Goal: Find specific page/section: Find specific page/section

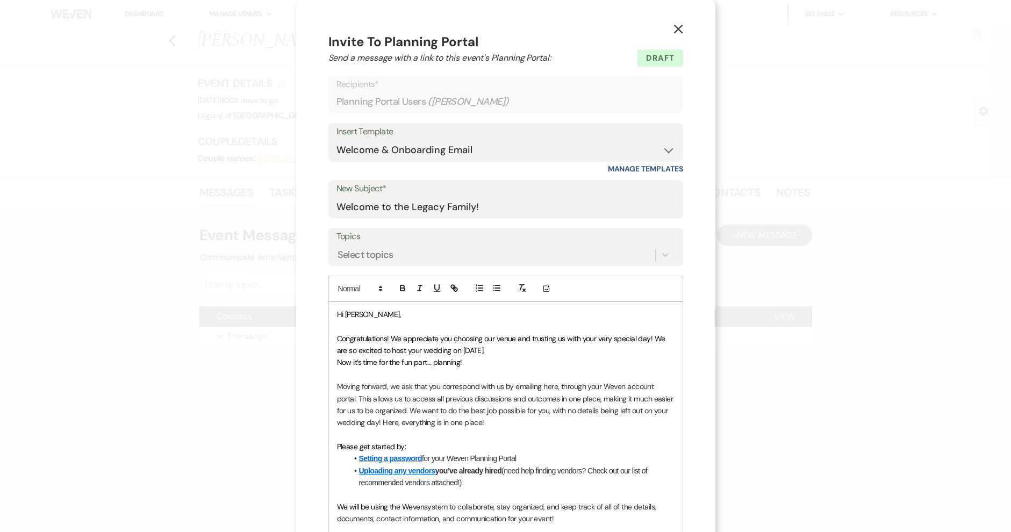
select select "1672"
click at [674, 28] on icon "X" at bounding box center [679, 29] width 10 height 10
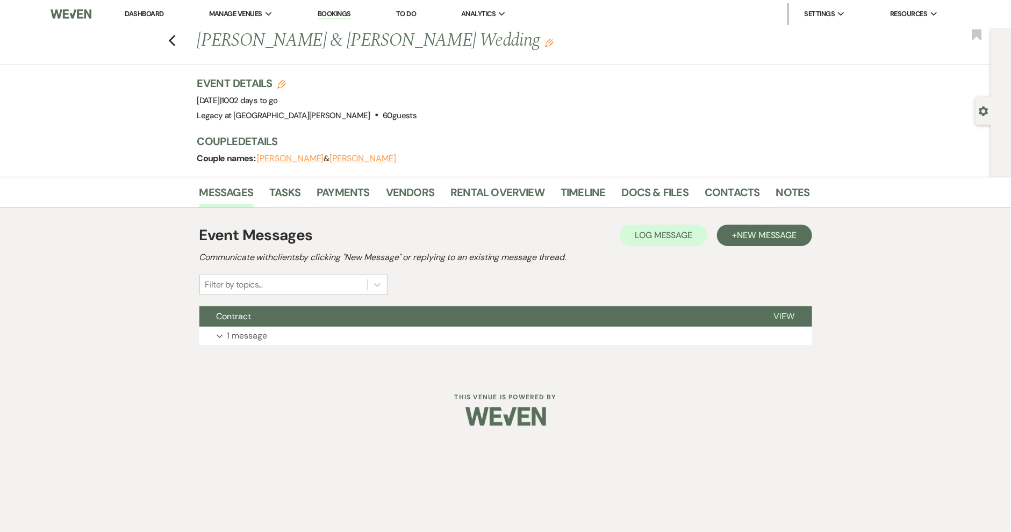
click at [146, 15] on link "Dashboard" at bounding box center [144, 13] width 39 height 9
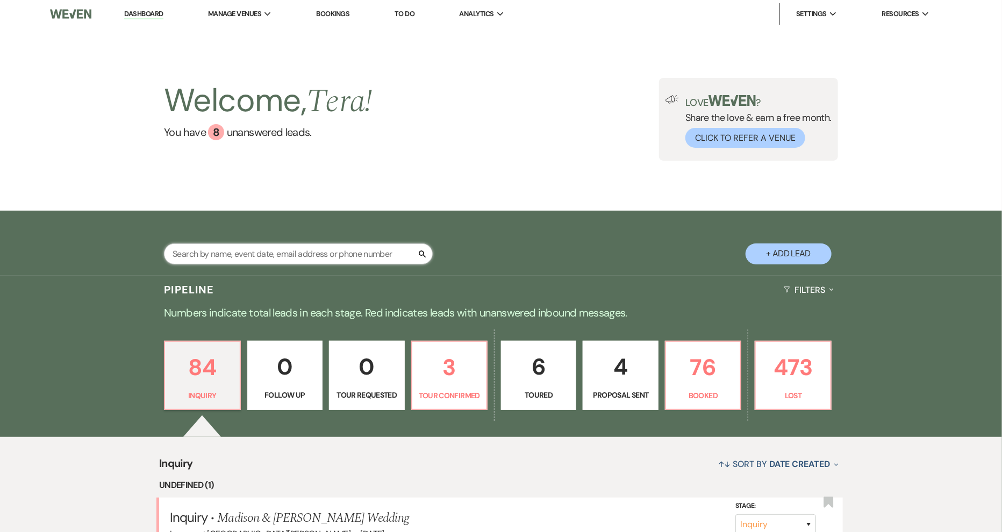
click at [253, 253] on input "text" at bounding box center [298, 254] width 269 height 21
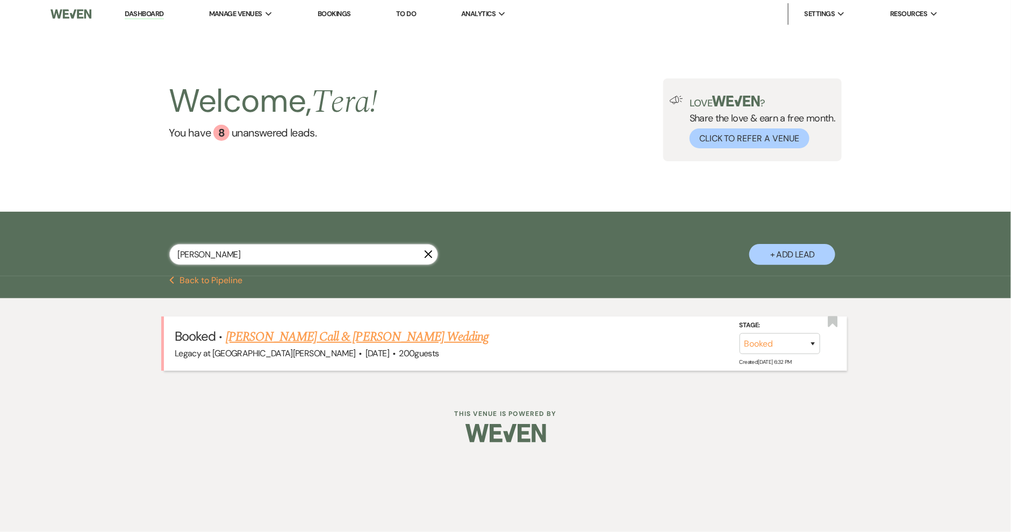
type input "[PERSON_NAME]"
click at [318, 344] on link "[PERSON_NAME] Call & [PERSON_NAME] Wedding" at bounding box center [357, 336] width 263 height 19
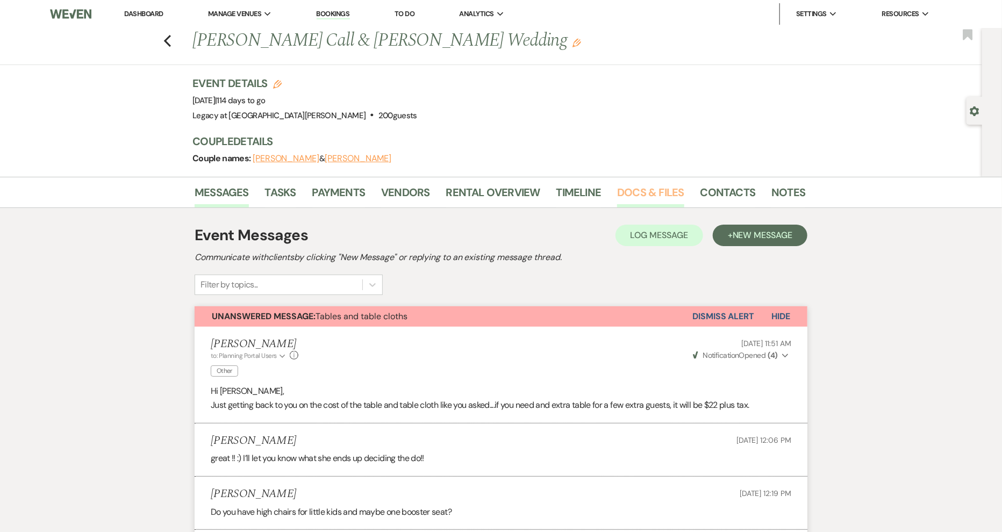
click at [630, 191] on link "Docs & Files" at bounding box center [650, 196] width 67 height 24
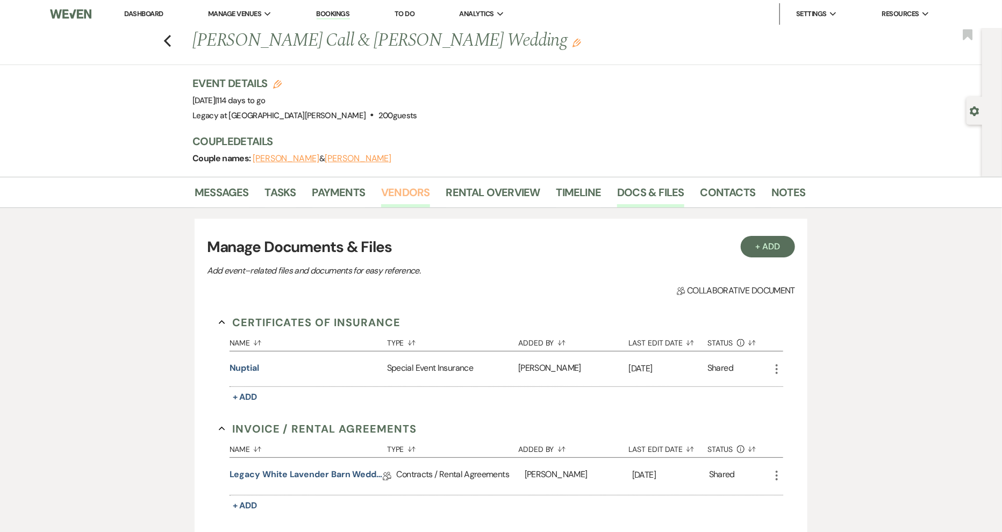
click at [418, 194] on link "Vendors" at bounding box center [405, 196] width 48 height 24
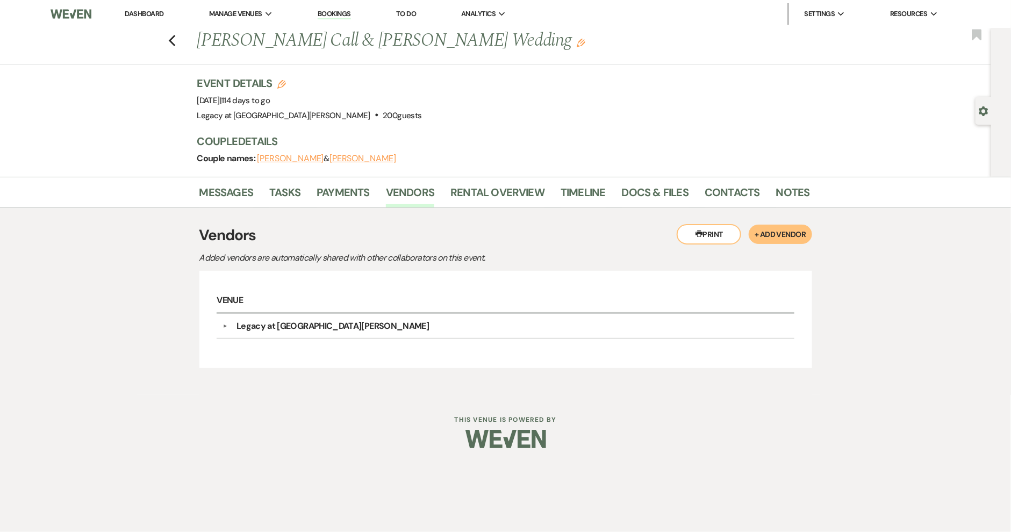
click at [132, 14] on link "Dashboard" at bounding box center [144, 13] width 39 height 9
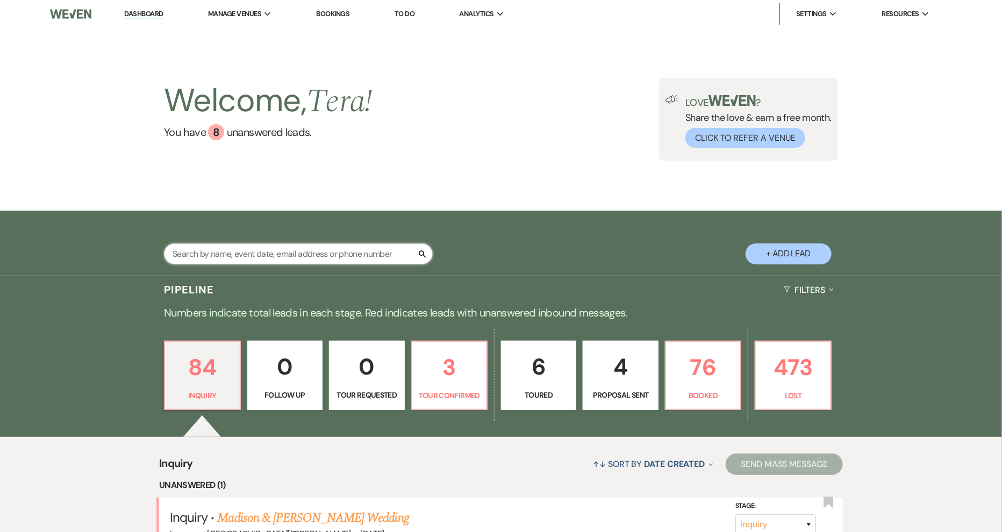
click at [284, 255] on input "text" at bounding box center [298, 254] width 269 height 21
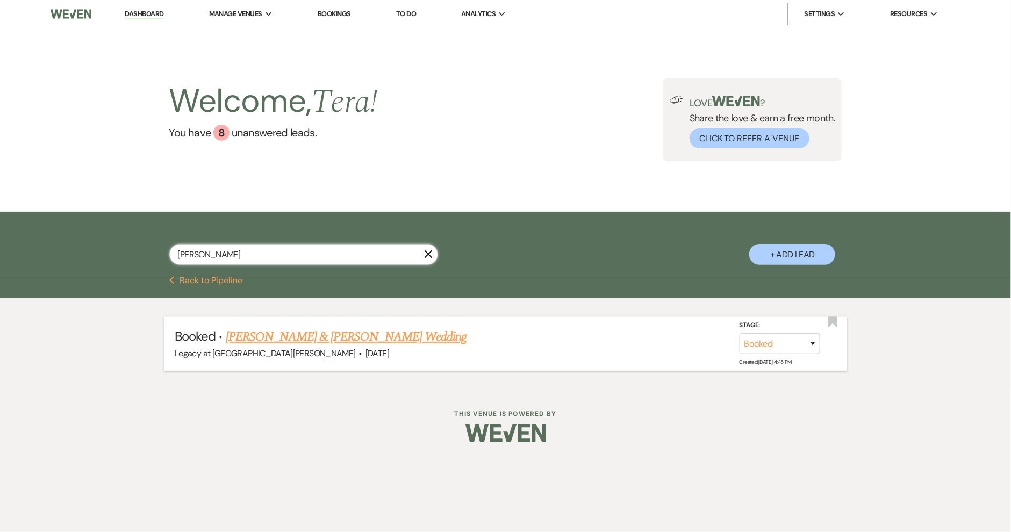
type input "[PERSON_NAME]"
click at [304, 331] on link "[PERSON_NAME] & [PERSON_NAME] Wedding" at bounding box center [346, 336] width 241 height 19
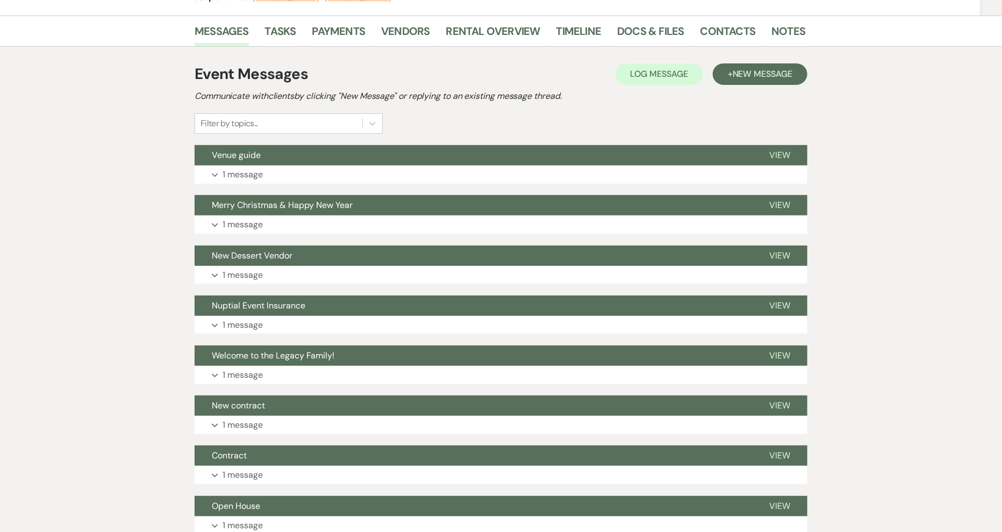
scroll to position [162, 0]
click at [790, 153] on button "View" at bounding box center [779, 155] width 55 height 20
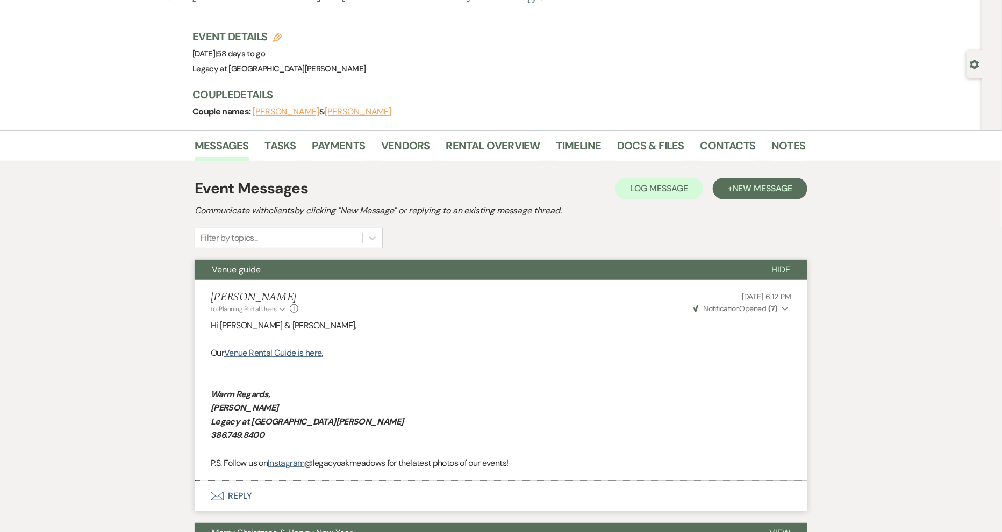
scroll to position [0, 0]
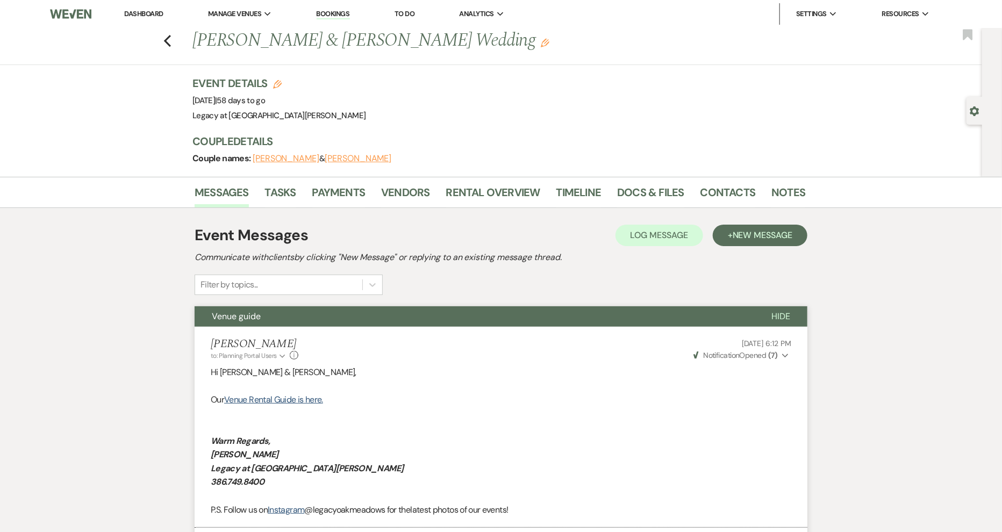
click at [292, 163] on button "[PERSON_NAME]" at bounding box center [286, 158] width 67 height 9
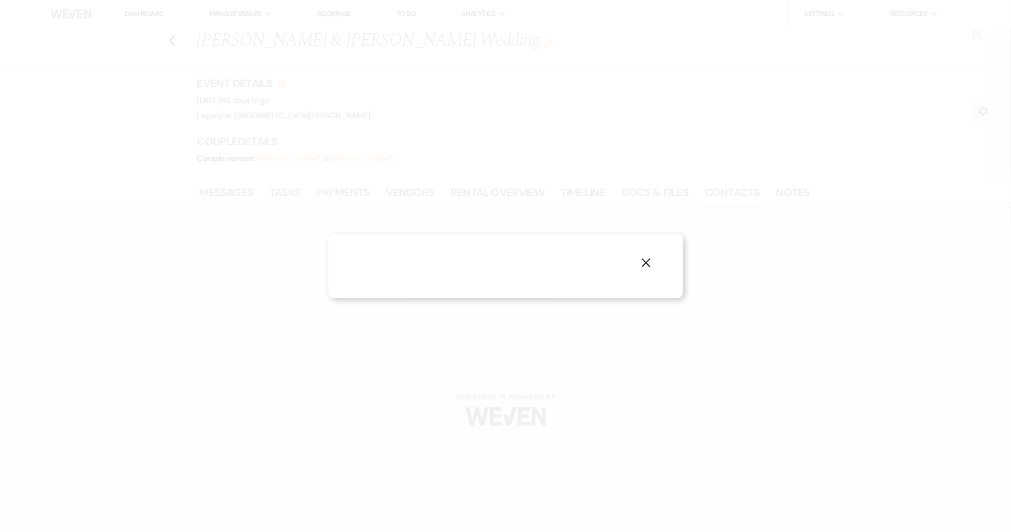
select select "1"
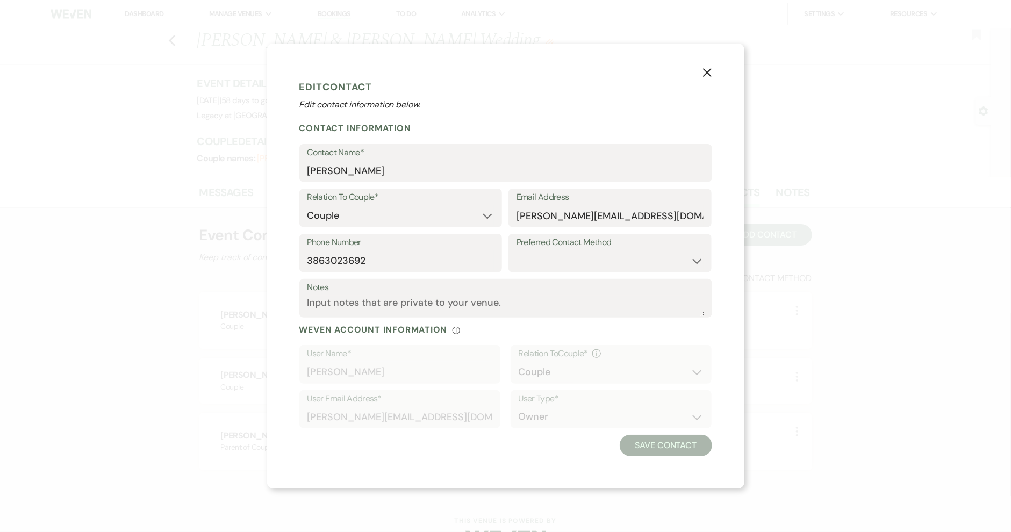
click at [707, 65] on button "X" at bounding box center [708, 72] width 16 height 19
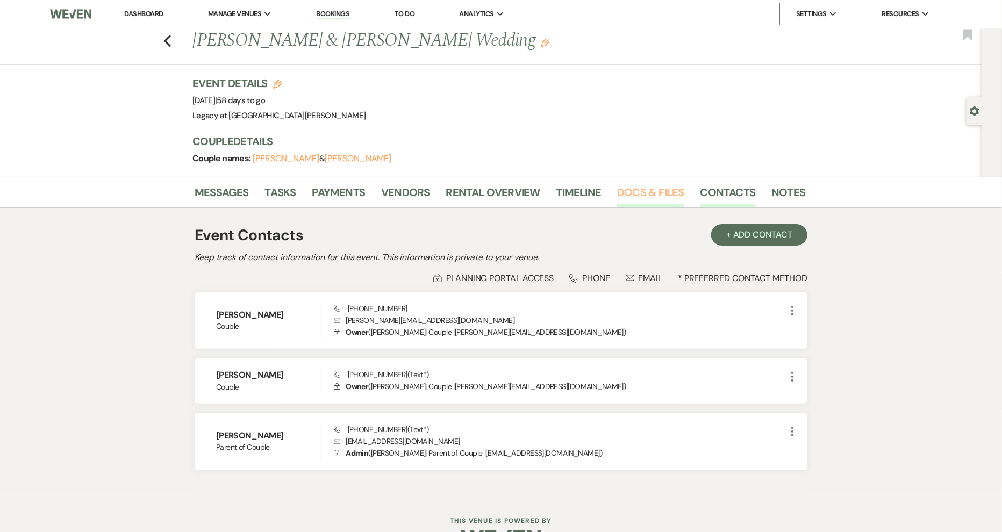
click at [636, 189] on link "Docs & Files" at bounding box center [650, 196] width 67 height 24
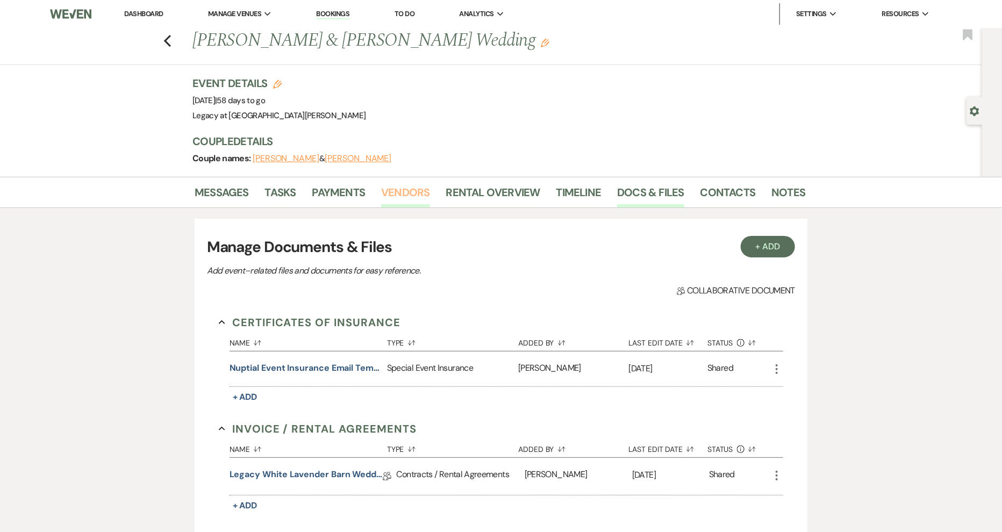
click at [404, 191] on link "Vendors" at bounding box center [405, 196] width 48 height 24
